Goal: Task Accomplishment & Management: Manage account settings

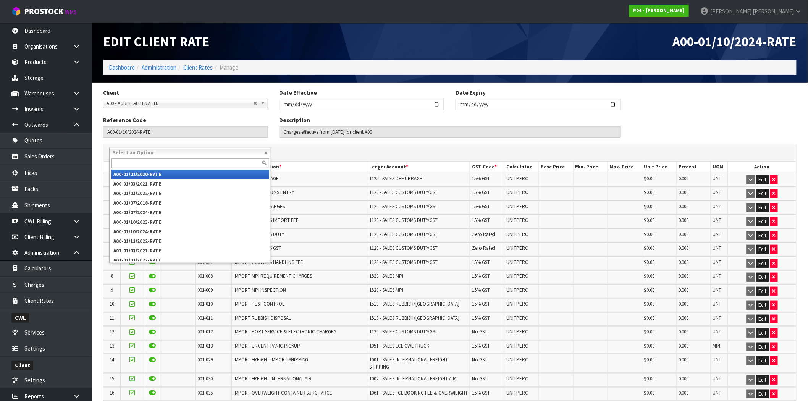
click at [171, 151] on span "Select an Option" at bounding box center [187, 152] width 148 height 9
click at [285, 154] on div "A00-01/02/2020-RATE A00-01/03/2021-RATE A00-01/03/2022-RATE A00-01/07/2018-RATE…" at bounding box center [450, 153] width 693 height 10
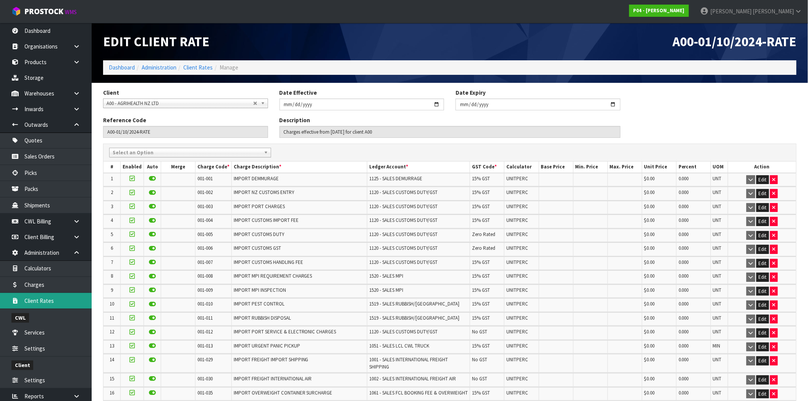
click at [39, 300] on link "Client Rates" at bounding box center [46, 301] width 92 height 16
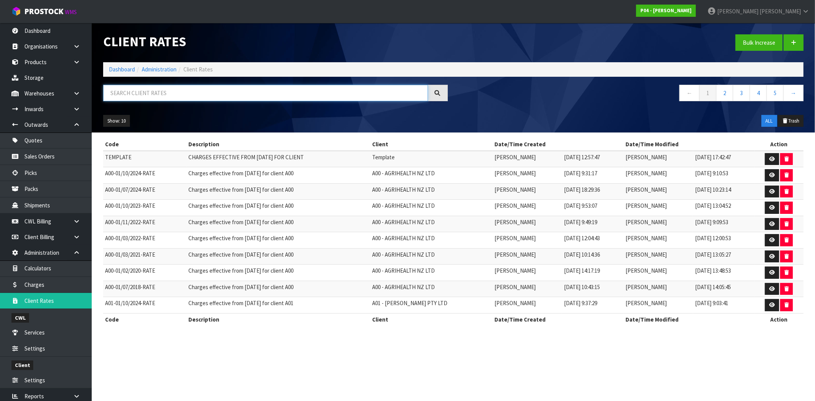
click at [188, 96] on input "text" at bounding box center [265, 93] width 325 height 16
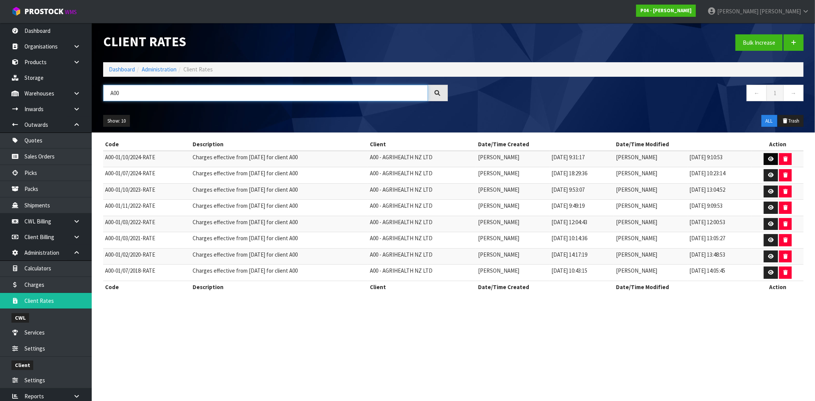
type input "A00"
click at [645, 163] on link at bounding box center [770, 159] width 14 height 12
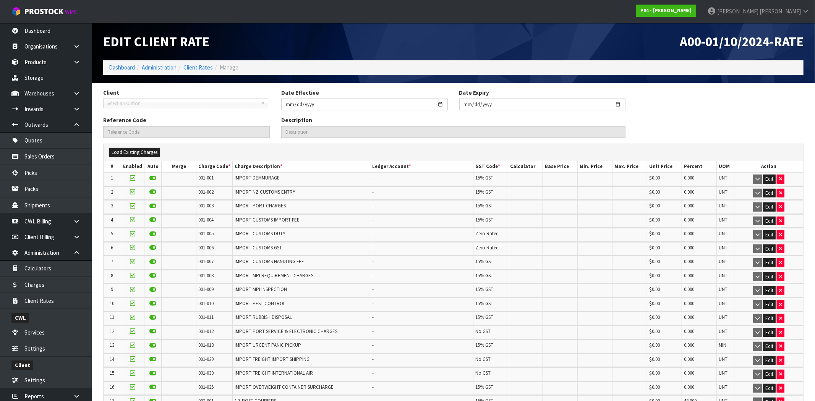
type input "[DATE]"
type input "A00-01/10/2024-RATE"
type input "Charges effective from [DATE] for client A00"
